Goal: Task Accomplishment & Management: Complete application form

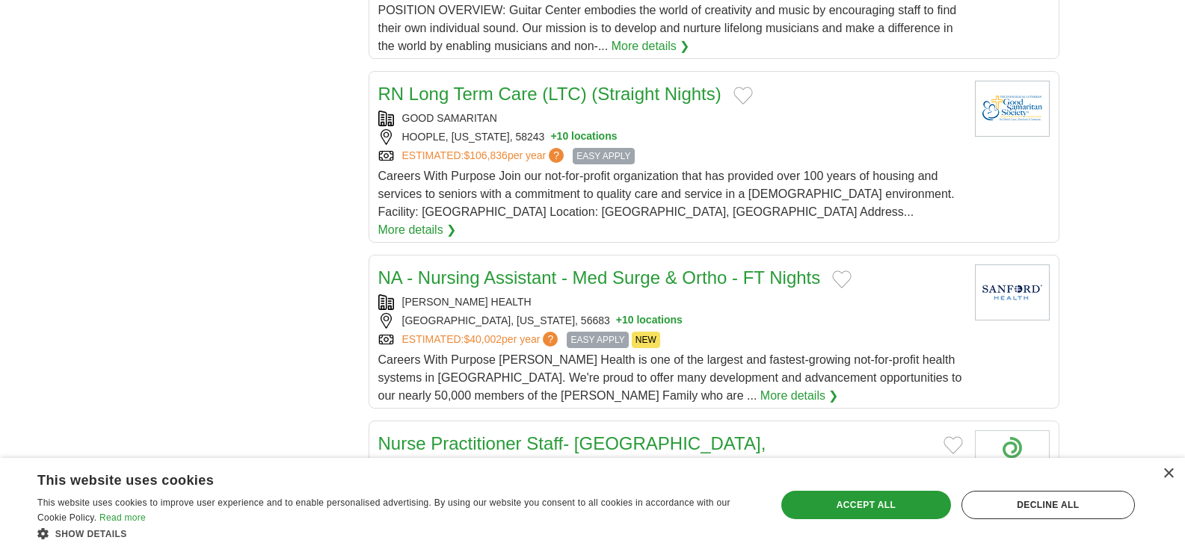
scroll to position [1460, 0]
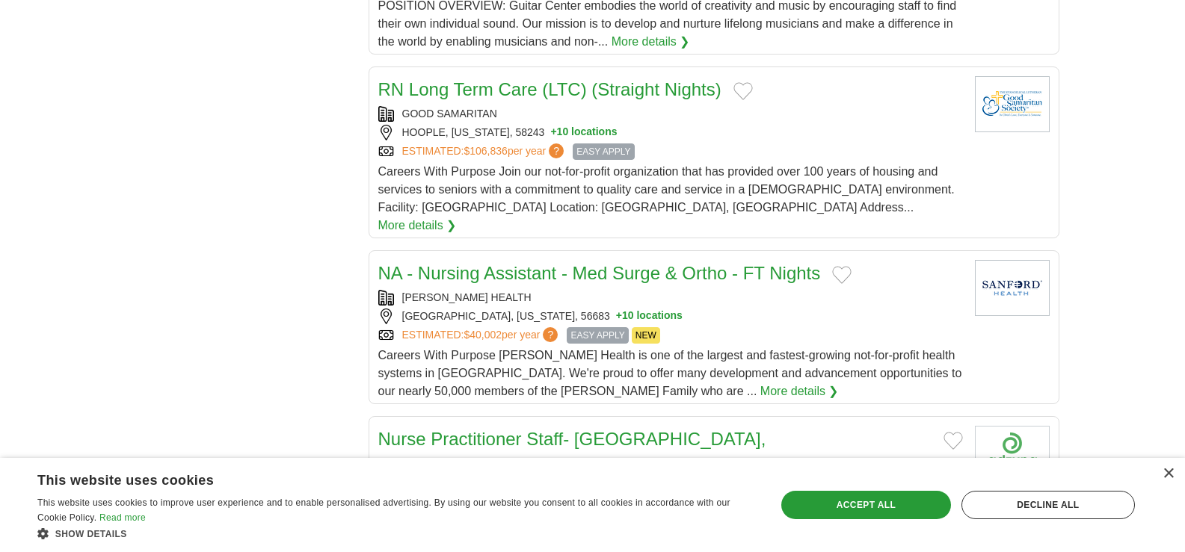
drag, startPoint x: 1184, startPoint y: 268, endPoint x: 1184, endPoint y: 279, distance: 10.5
click at [1184, 279] on body "Login Register Employers 8,097,000 Jobs in [GEOGRAPHIC_DATA] [GEOGRAPHIC_DATA] …" at bounding box center [592, 290] width 1185 height 3500
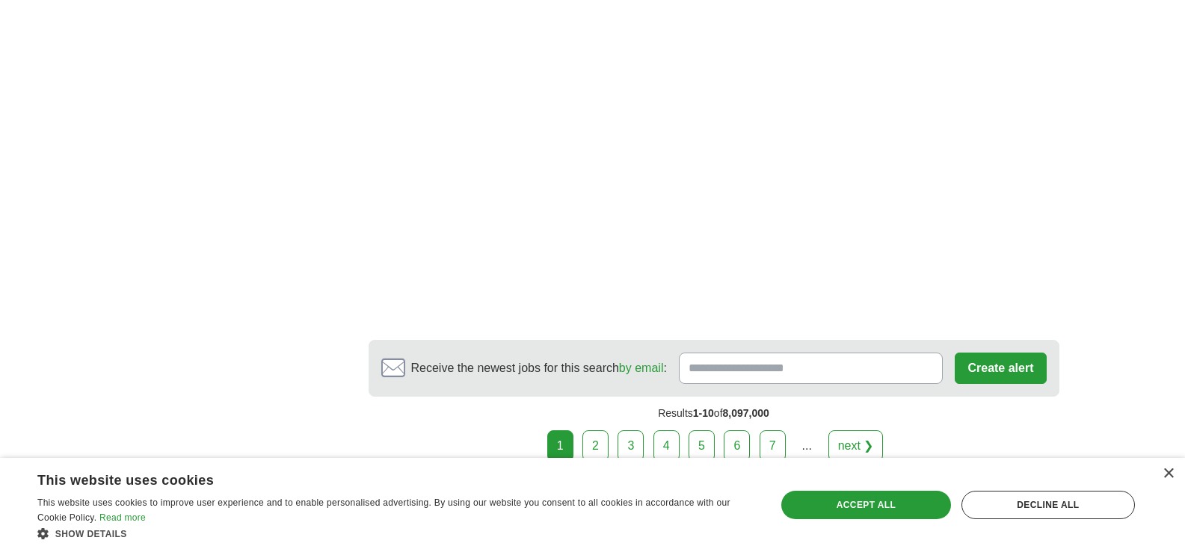
scroll to position [2731, 0]
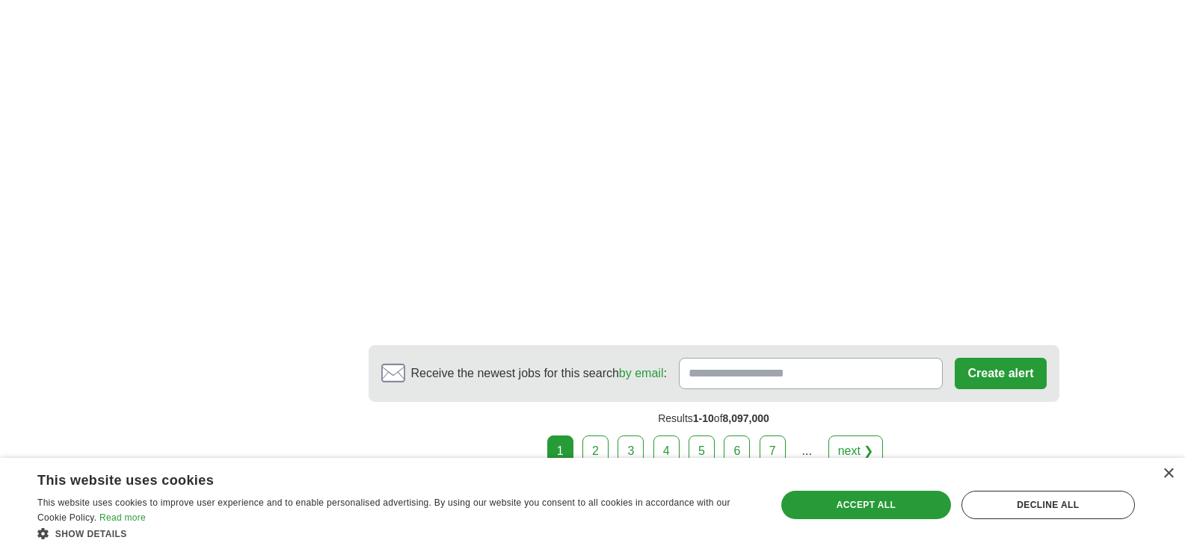
click at [866, 436] on link "next ❯" at bounding box center [855, 451] width 55 height 31
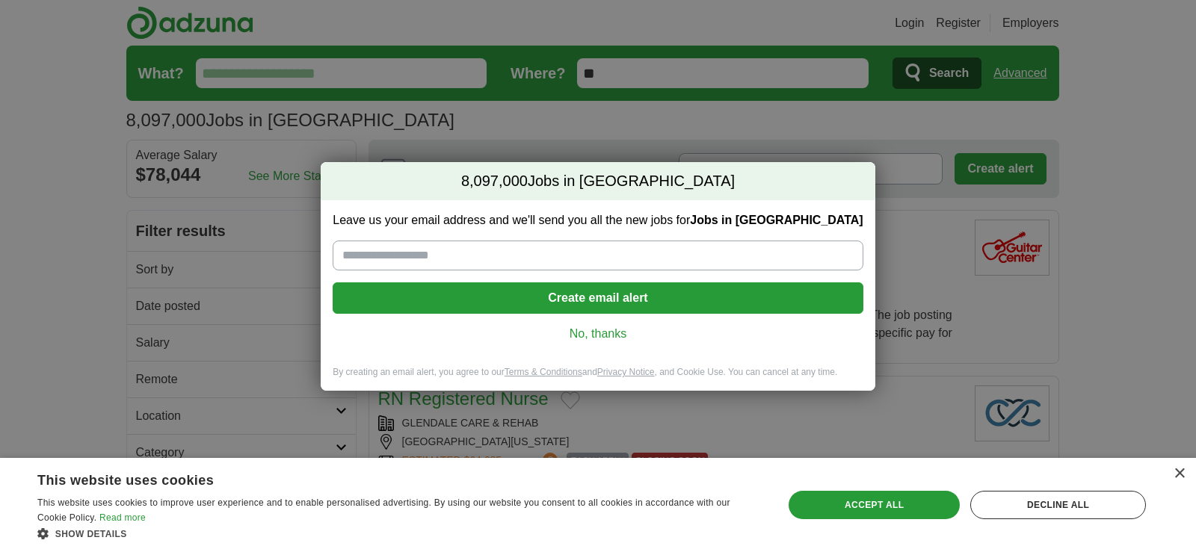
click at [391, 267] on input "Leave us your email address and we'll send you all the new jobs for Jobs in US" at bounding box center [598, 256] width 530 height 30
type input "**********"
click at [464, 298] on button "Create email alert" at bounding box center [598, 298] width 530 height 31
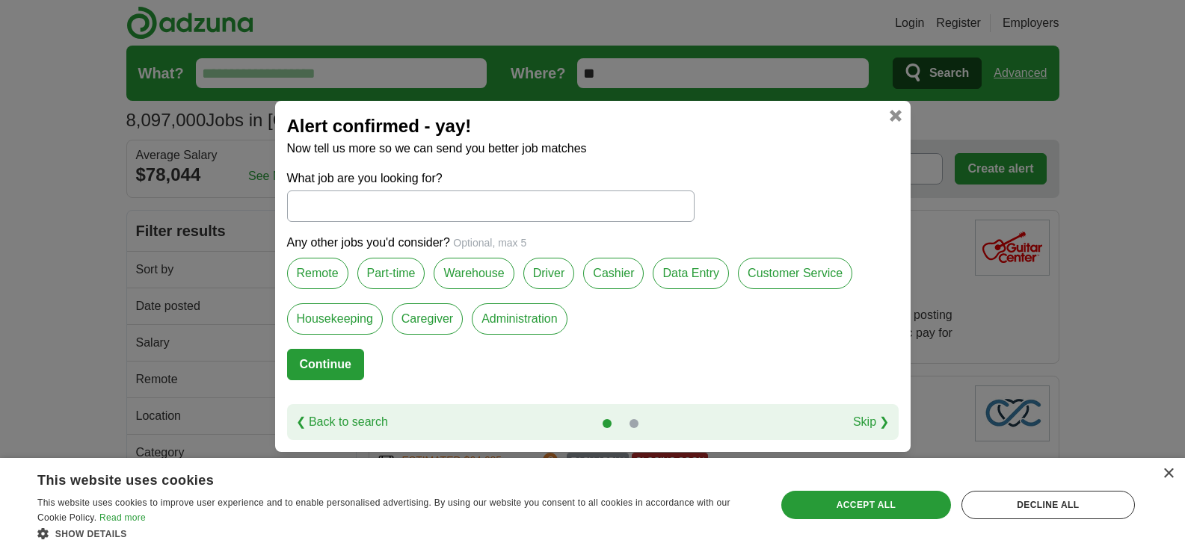
click at [327, 209] on input "What job are you looking for?" at bounding box center [490, 206] width 407 height 31
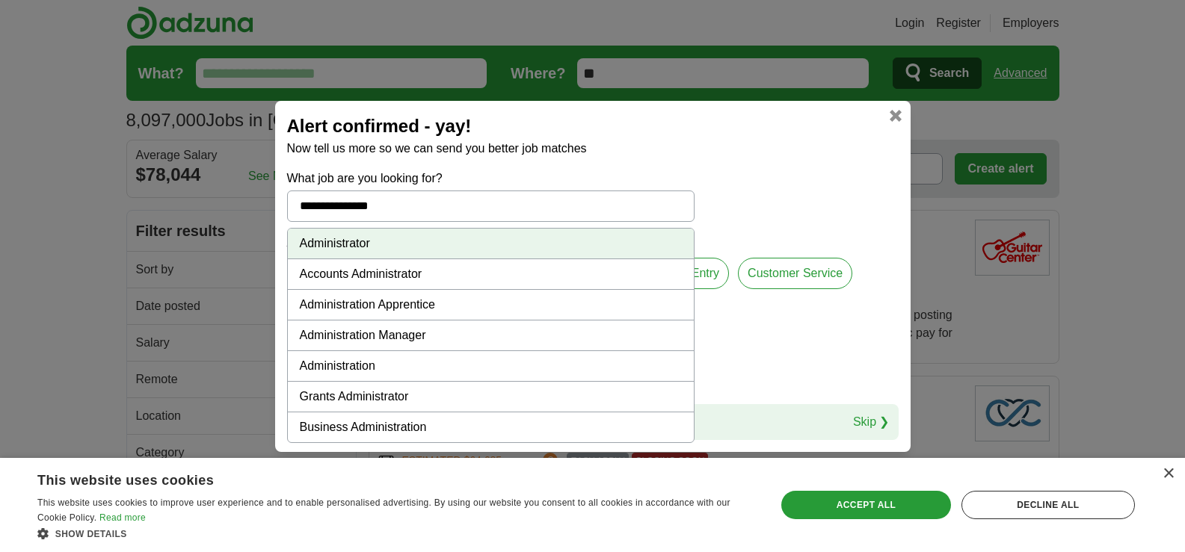
click at [313, 324] on li "Administration Manager" at bounding box center [491, 336] width 406 height 31
type input "**********"
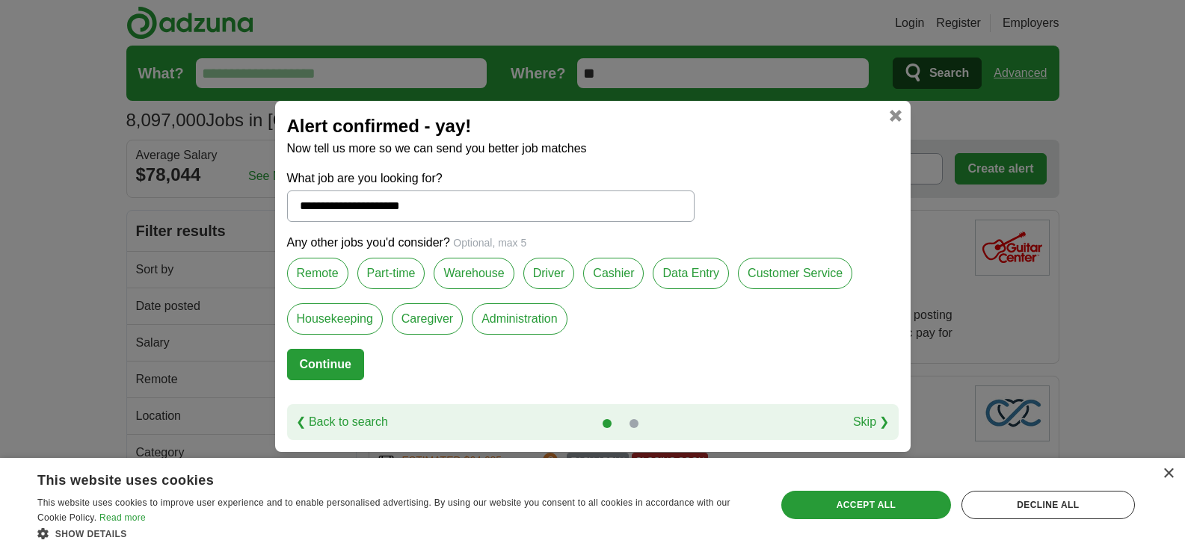
click at [393, 270] on label "Part-time" at bounding box center [391, 273] width 68 height 31
click at [306, 268] on label "Remote" at bounding box center [317, 273] width 61 height 31
click at [305, 268] on label "Remote" at bounding box center [317, 273] width 61 height 31
click at [502, 321] on label "Administration" at bounding box center [519, 319] width 95 height 31
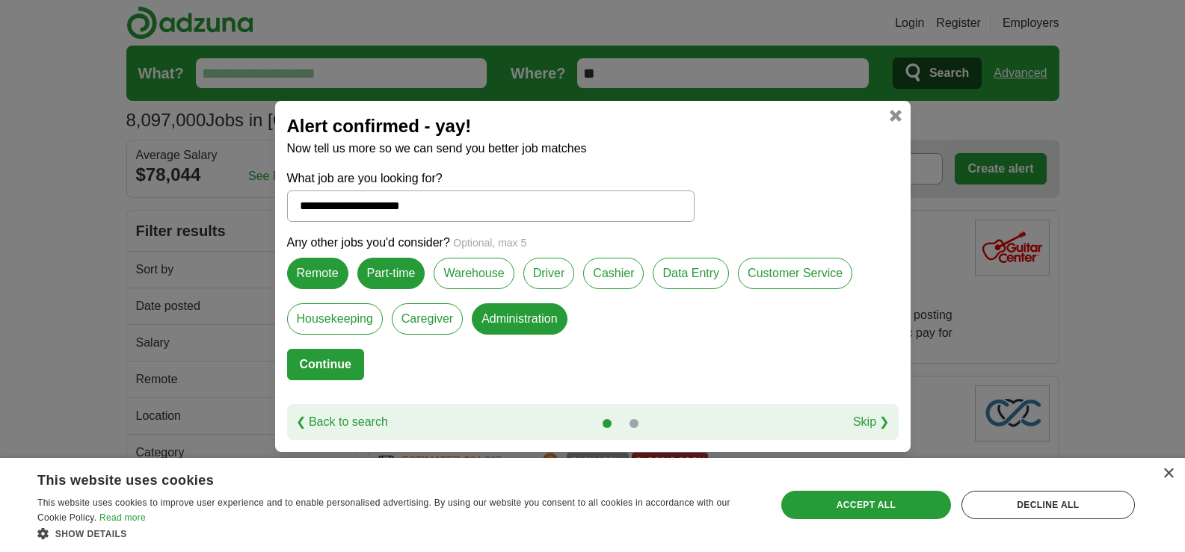
click at [700, 281] on label "Data Entry" at bounding box center [691, 273] width 76 height 31
click at [776, 288] on label "Customer Service" at bounding box center [795, 273] width 114 height 31
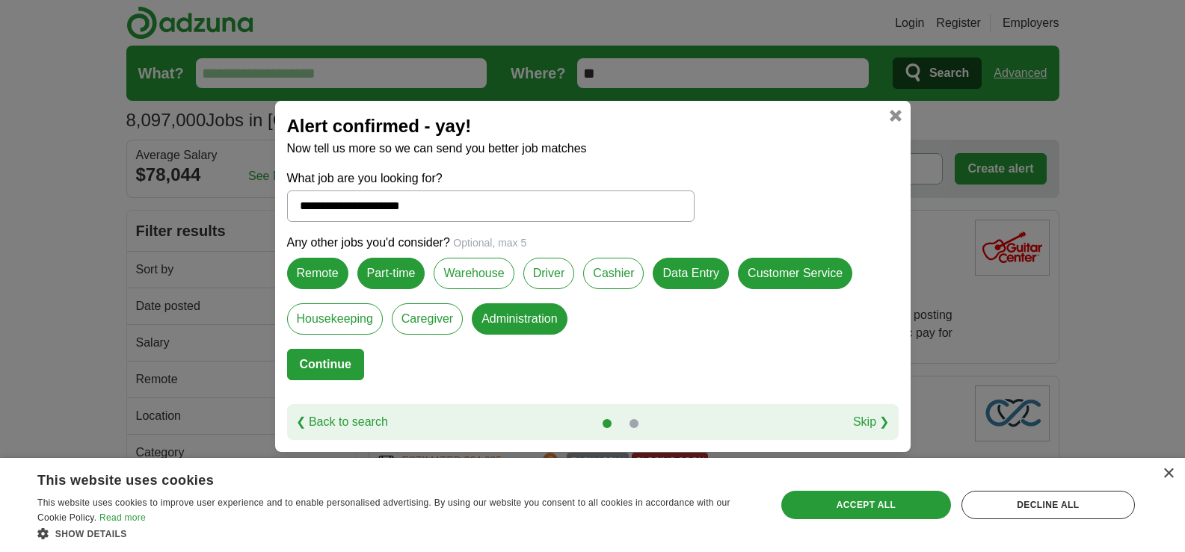
click at [341, 358] on button "Continue" at bounding box center [325, 364] width 77 height 31
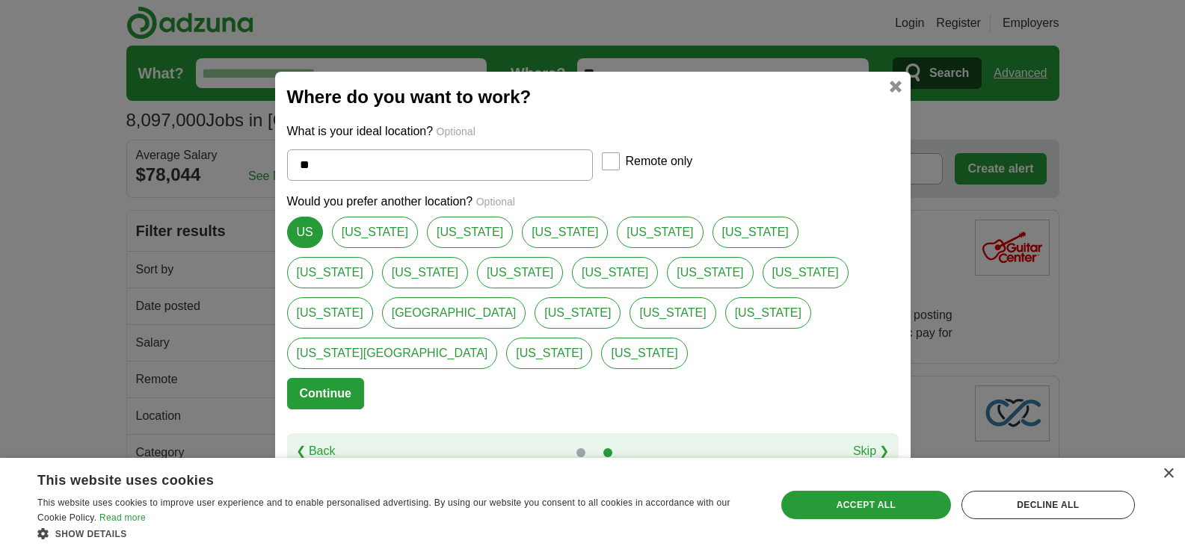
click at [325, 378] on button "Continue" at bounding box center [325, 393] width 77 height 31
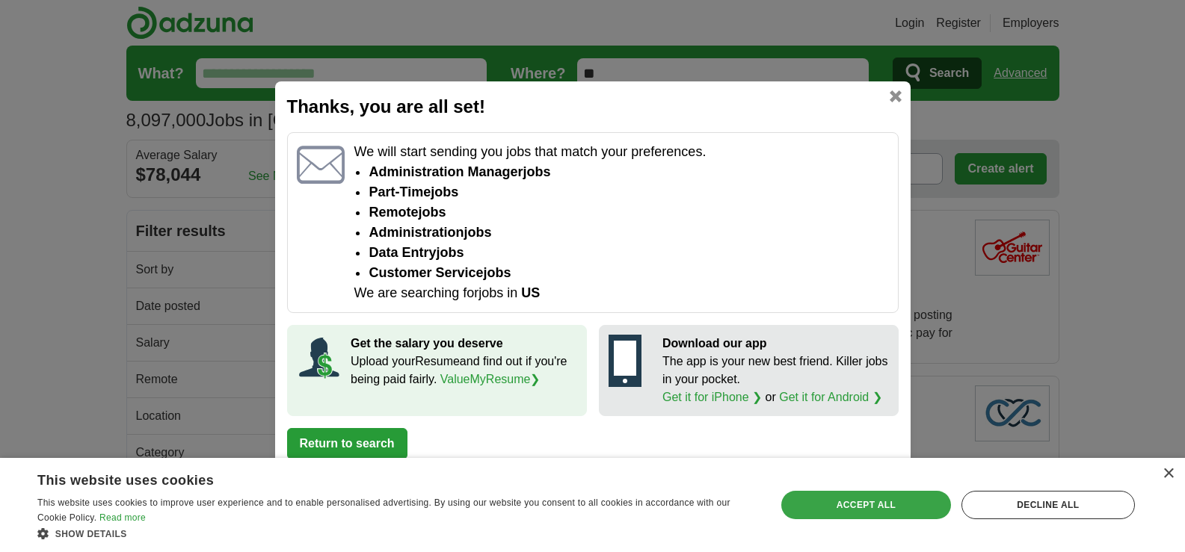
click at [898, 505] on div "Accept all" at bounding box center [866, 505] width 170 height 28
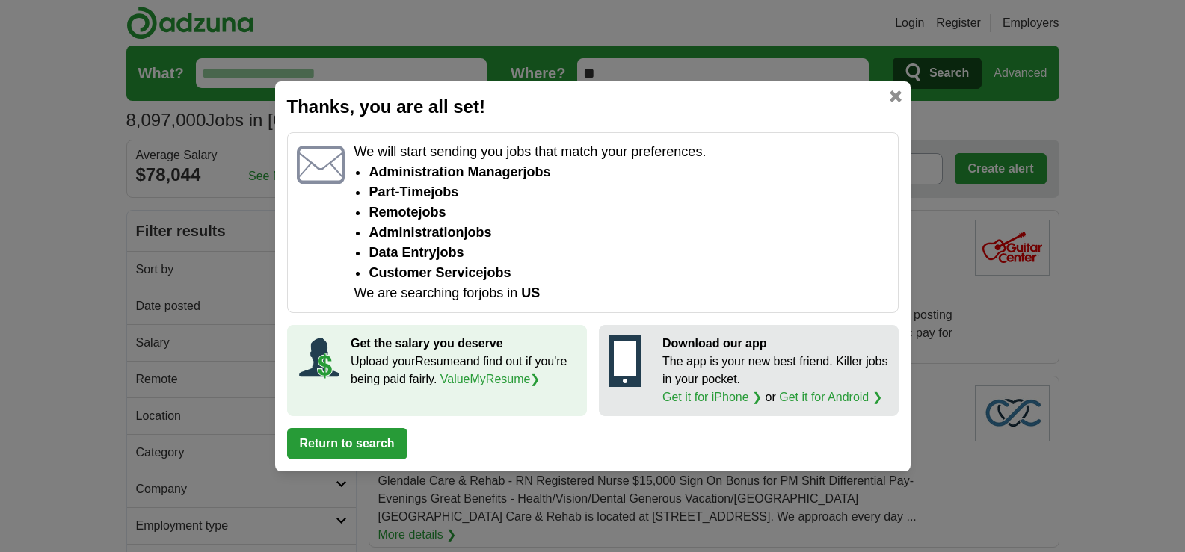
click at [483, 379] on link "ValueMyResume ❯" at bounding box center [490, 379] width 100 height 13
